Goal: Task Accomplishment & Management: Manage account settings

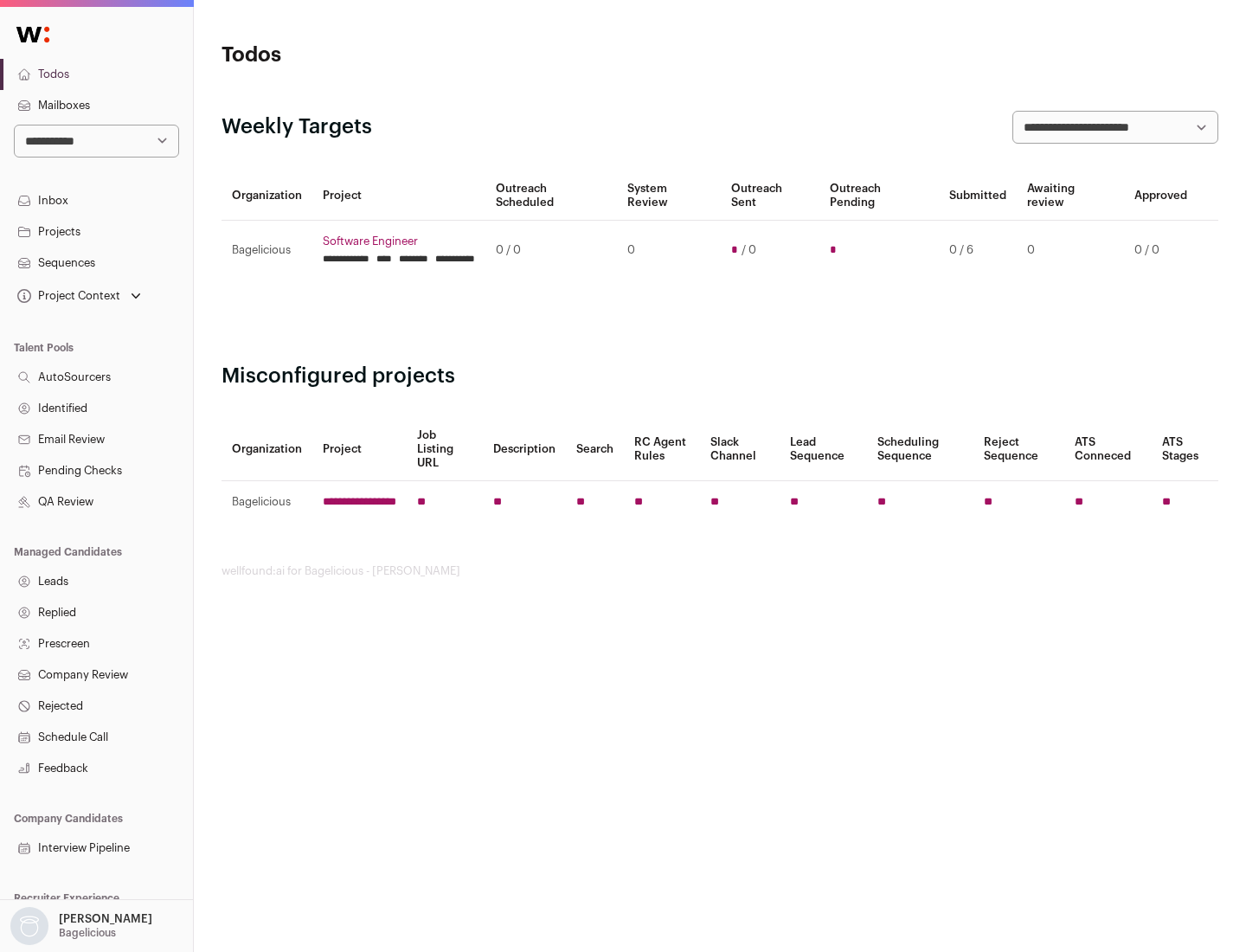
click at [96, 231] on link "Projects" at bounding box center [96, 232] width 193 height 32
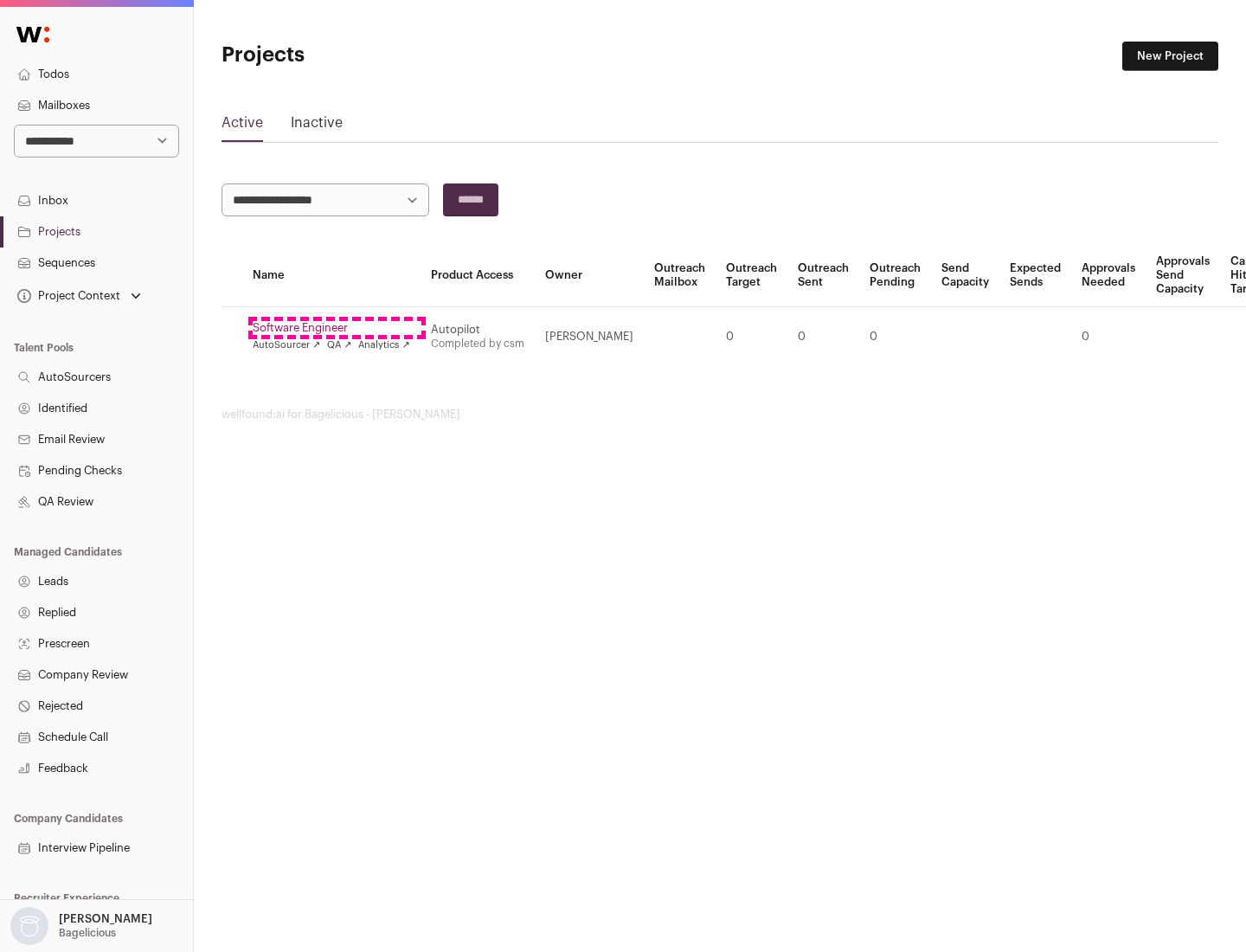
click at [337, 328] on link "Software Engineer" at bounding box center [332, 327] width 158 height 14
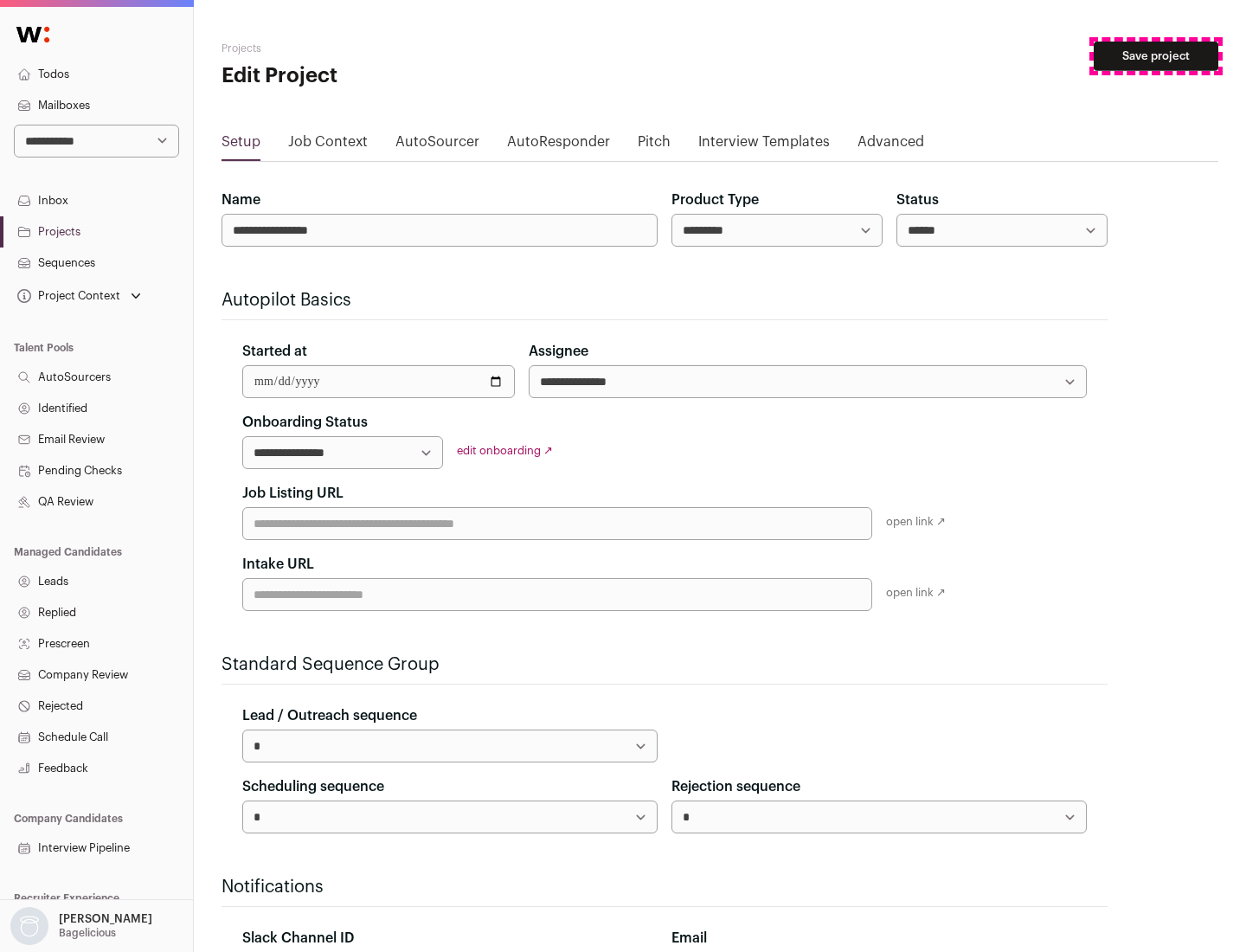
click at [1156, 57] on button "Save project" at bounding box center [1156, 57] width 124 height 30
